Goal: Information Seeking & Learning: Learn about a topic

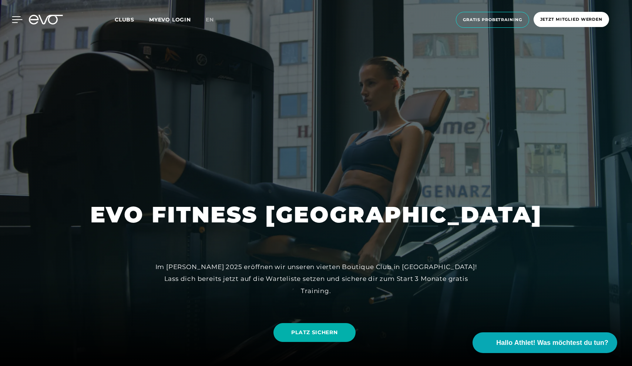
click at [16, 19] on icon at bounding box center [17, 19] width 11 height 7
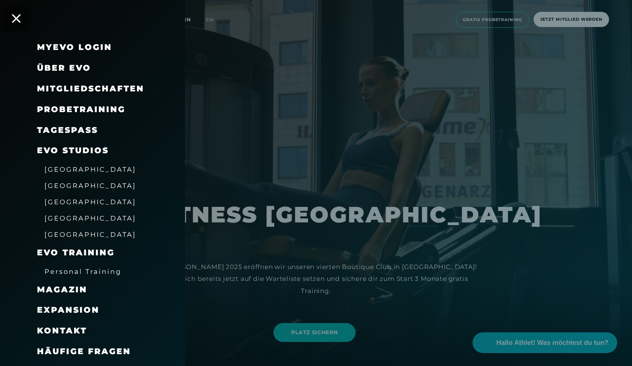
click at [72, 91] on span "Mitgliedschaften" at bounding box center [90, 89] width 107 height 10
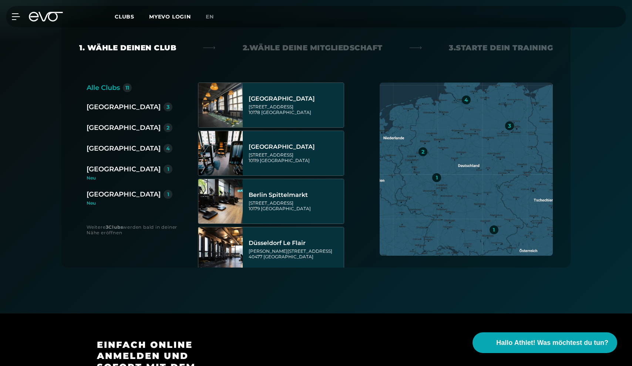
scroll to position [138, 0]
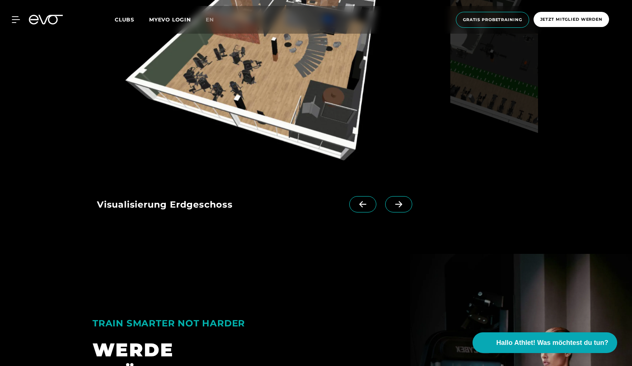
scroll to position [1012, 0]
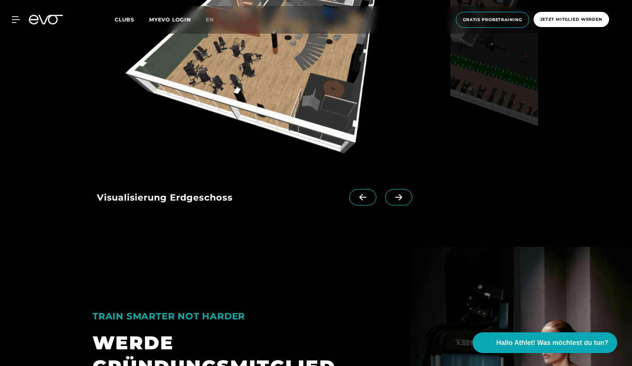
click at [399, 195] on icon at bounding box center [398, 197] width 13 height 7
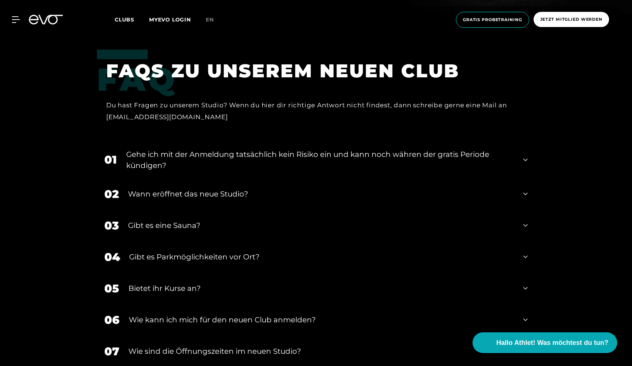
scroll to position [1582, 0]
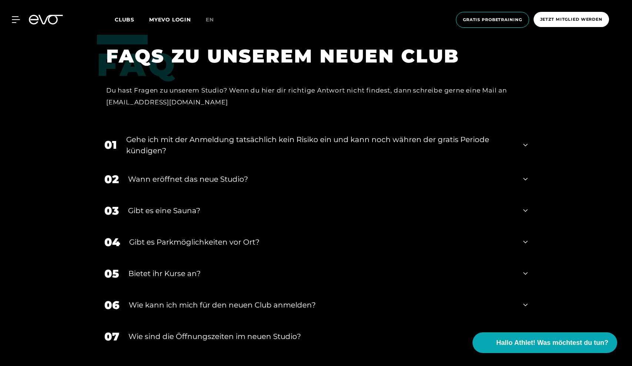
click at [206, 176] on div "Wann eröffnet das neue Studio?" at bounding box center [321, 179] width 386 height 11
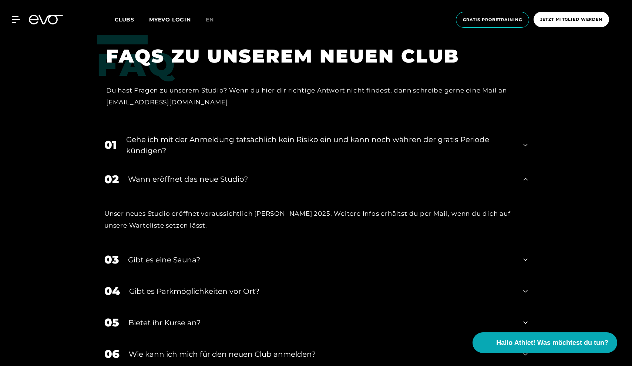
click at [206, 176] on div "Wann eröffnet das neue Studio?" at bounding box center [321, 179] width 386 height 11
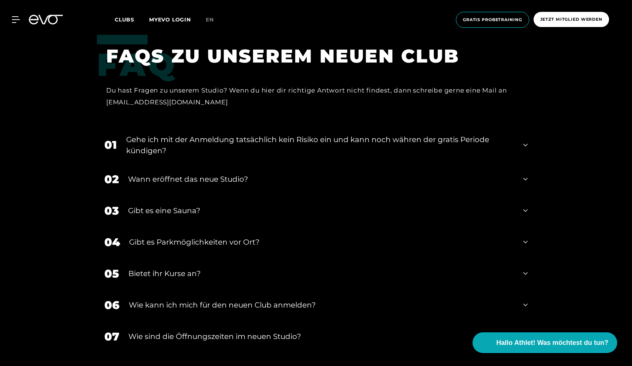
click at [200, 141] on div "Gehe ich mit der Anmeldung tatsächlich kein Risiko ein und kann noch währen der…" at bounding box center [320, 145] width 388 height 22
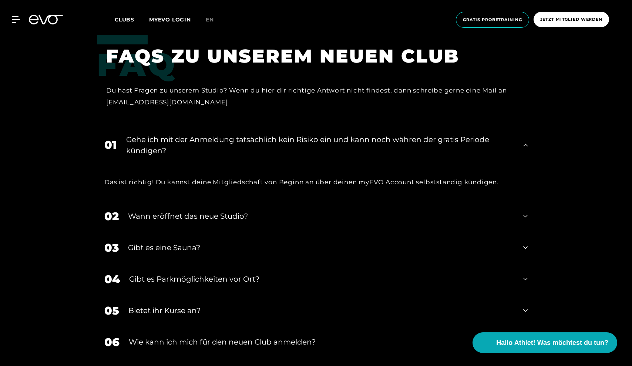
click at [200, 141] on div "Gehe ich mit der Anmeldung tatsächlich kein Risiko ein und kann noch währen der…" at bounding box center [320, 145] width 388 height 22
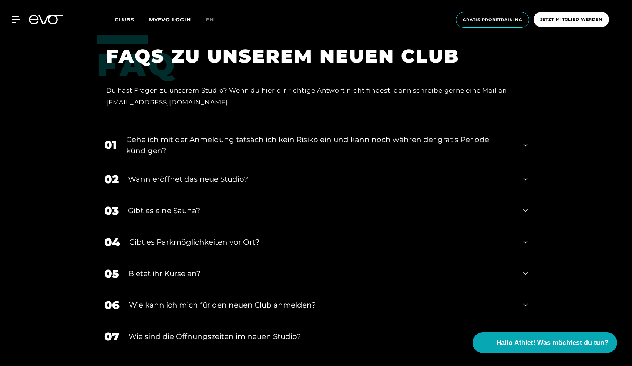
click at [200, 141] on div "Gehe ich mit der Anmeldung tatsächlich kein Risiko ein und kann noch währen der…" at bounding box center [320, 145] width 388 height 22
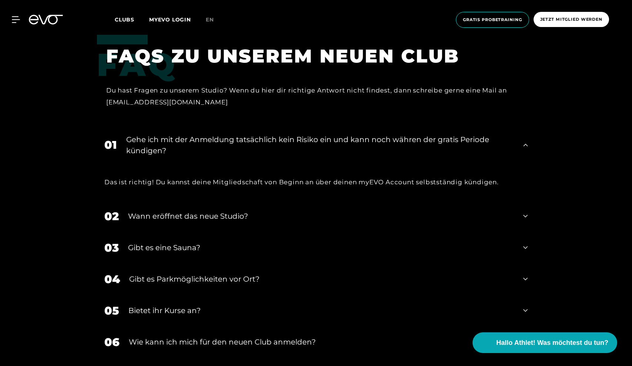
click at [190, 244] on div "Gibt es eine Sauna?" at bounding box center [321, 247] width 386 height 11
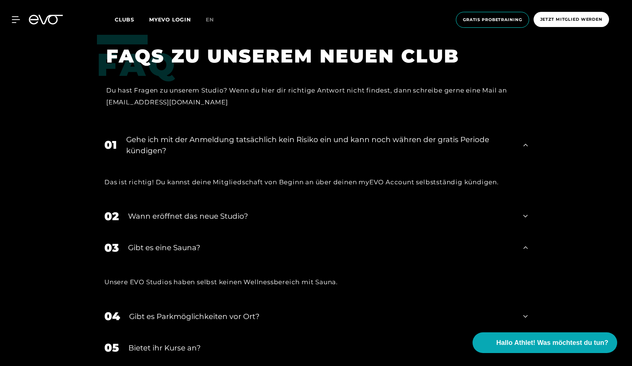
click at [190, 244] on div "Gibt es eine Sauna?" at bounding box center [321, 247] width 386 height 11
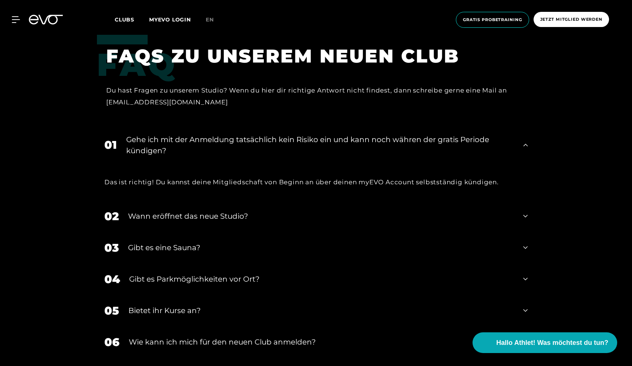
click at [190, 213] on div "Wann eröffnet das neue Studio?" at bounding box center [321, 216] width 386 height 11
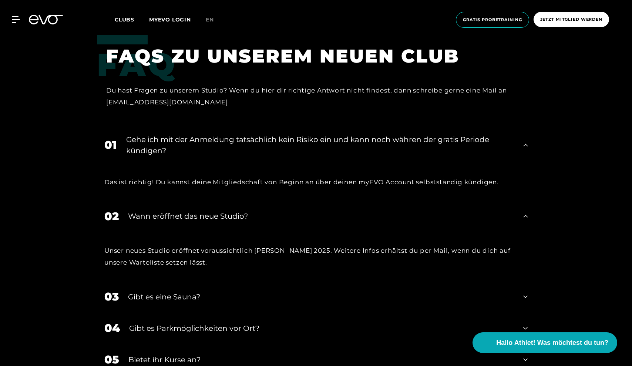
click at [190, 213] on div "Wann eröffnet das neue Studio?" at bounding box center [321, 216] width 386 height 11
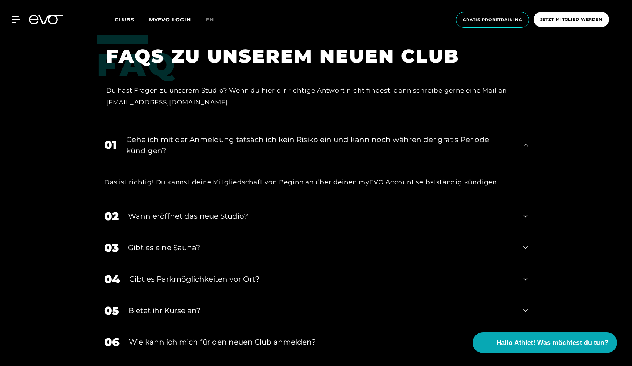
click at [185, 279] on div "Gibt es Parkmöglichkeiten vor Ort?" at bounding box center [321, 279] width 385 height 11
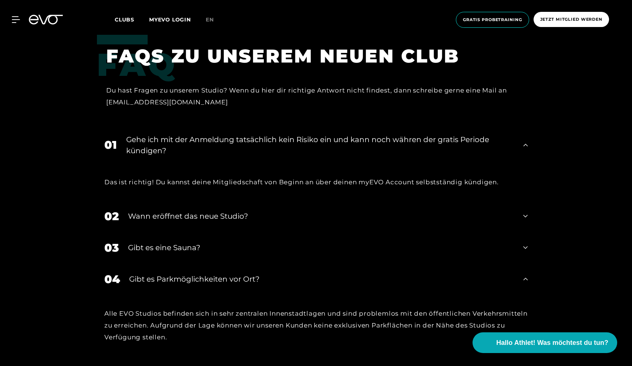
click at [185, 279] on div "Gibt es Parkmöglichkeiten vor Ort?" at bounding box center [321, 279] width 385 height 11
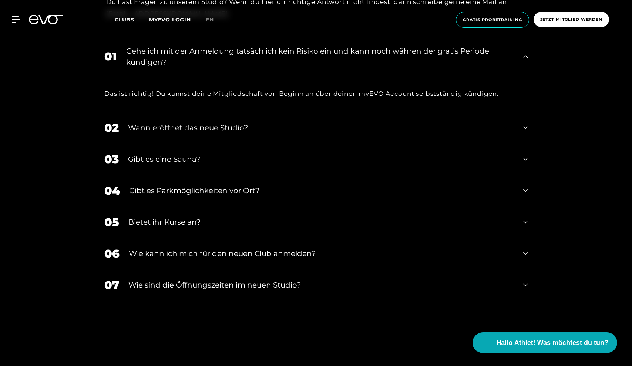
scroll to position [1676, 0]
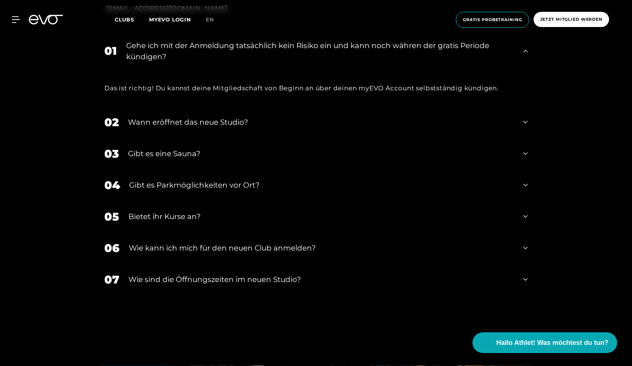
click at [205, 217] on div "Bietet ihr Kurse an?" at bounding box center [321, 216] width 386 height 11
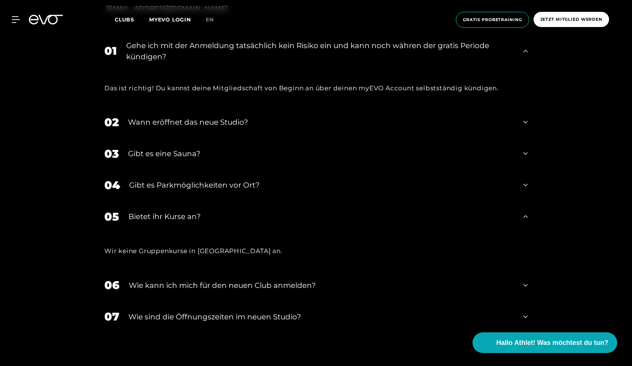
click at [205, 217] on div "Bietet ihr Kurse an?" at bounding box center [321, 216] width 386 height 11
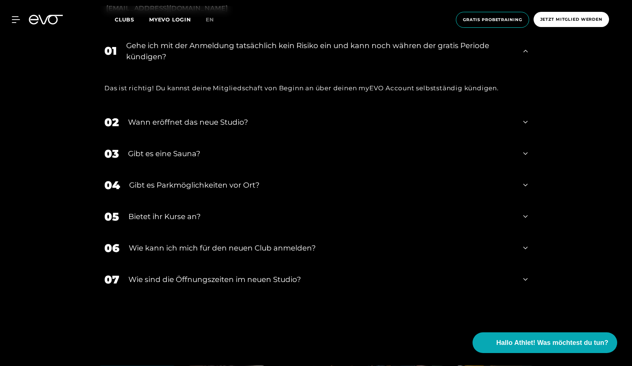
click at [203, 274] on div "​Wie sind die Öffnungszeiten im neuen Studio?" at bounding box center [321, 279] width 386 height 11
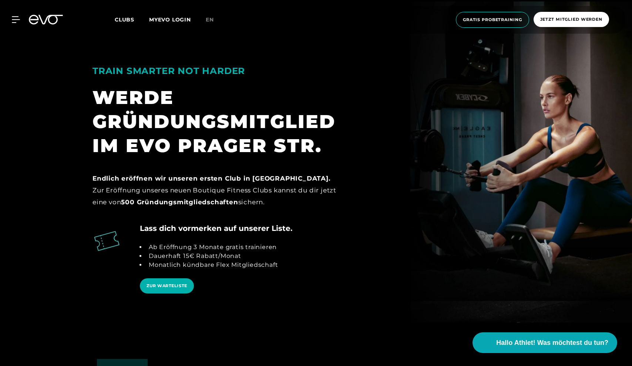
scroll to position [1257, 0]
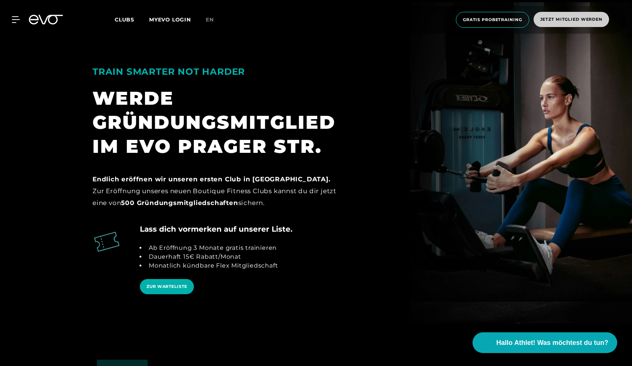
click at [564, 19] on span "Jetzt Mitglied werden" at bounding box center [572, 19] width 62 height 6
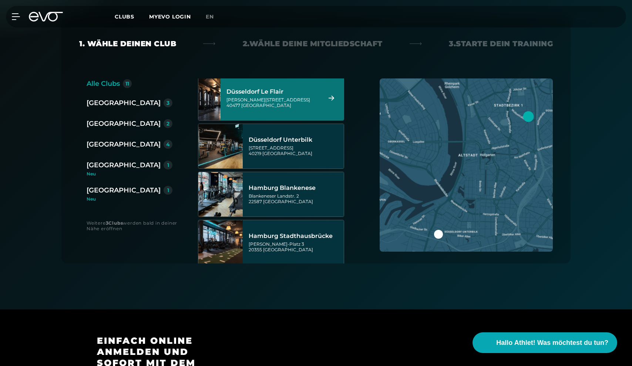
scroll to position [148, 0]
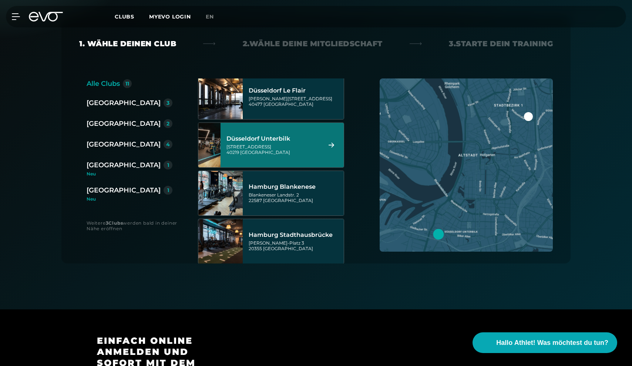
click at [227, 141] on div "[GEOGRAPHIC_DATA] Unterbilk [STREET_ADDRESS]" at bounding box center [282, 145] width 123 height 44
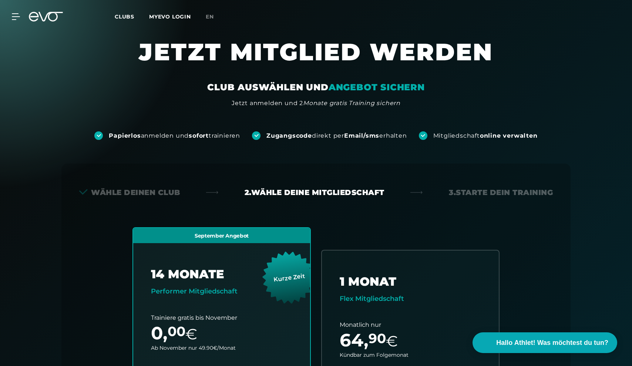
scroll to position [0, 0]
